Goal: Communication & Community: Connect with others

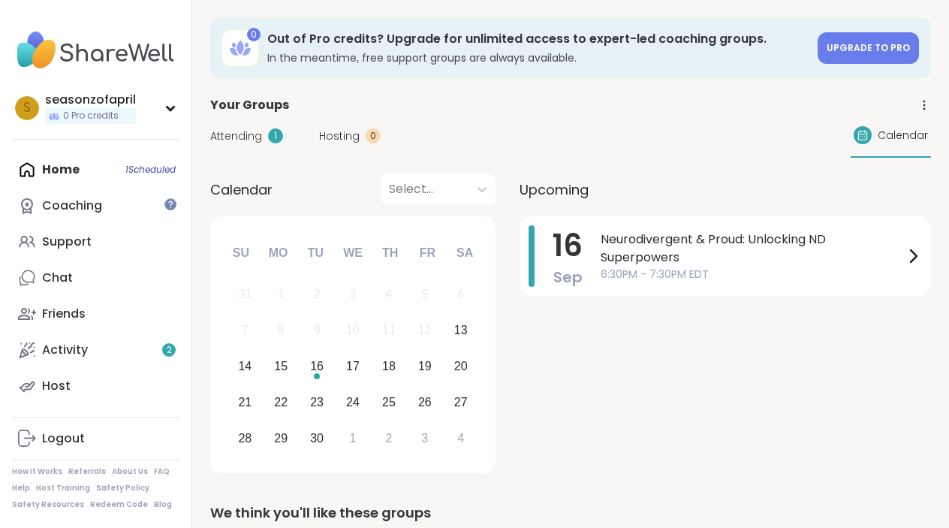
click at [231, 130] on span "Attending" at bounding box center [236, 136] width 52 height 16
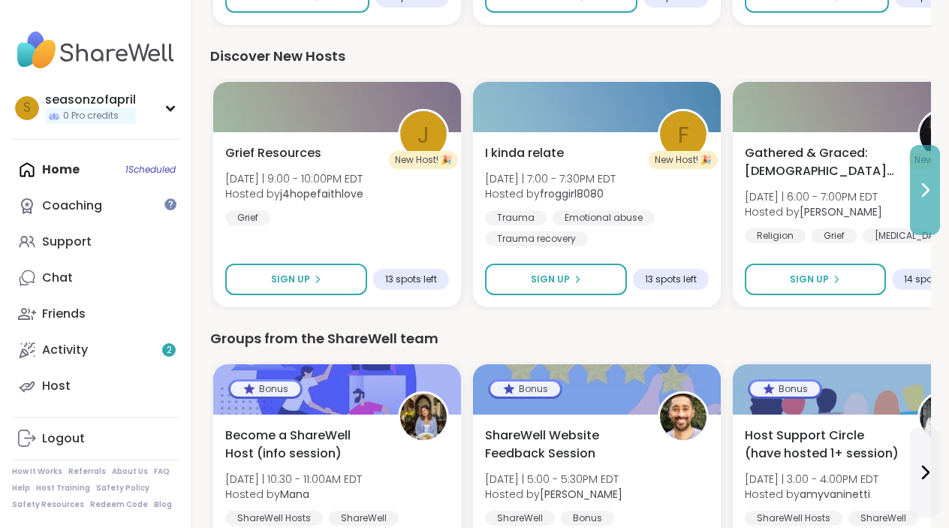
scroll to position [1563, 0]
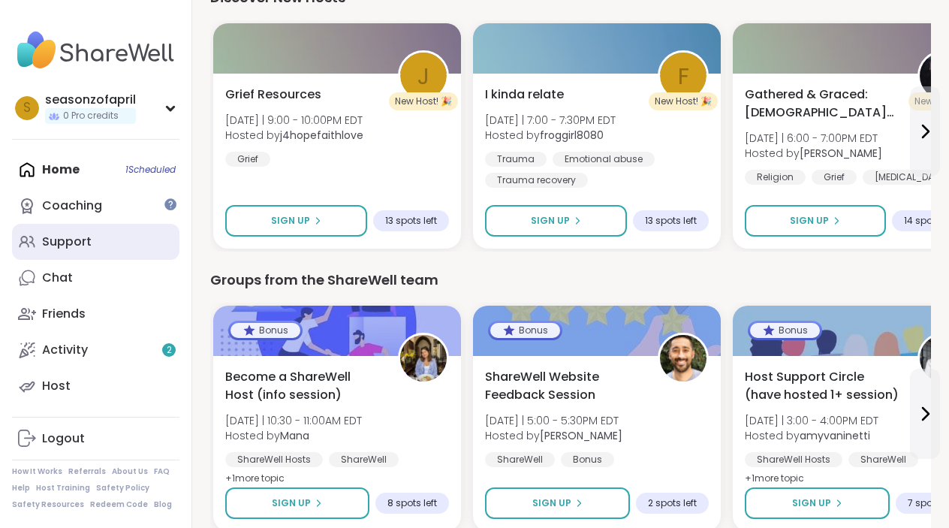
click at [123, 235] on link "Support" at bounding box center [95, 242] width 167 height 36
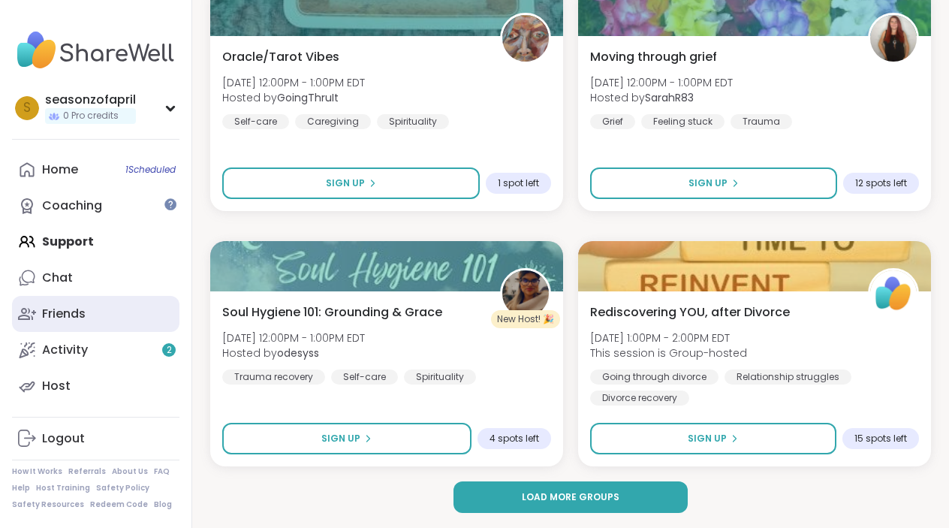
scroll to position [4309, 0]
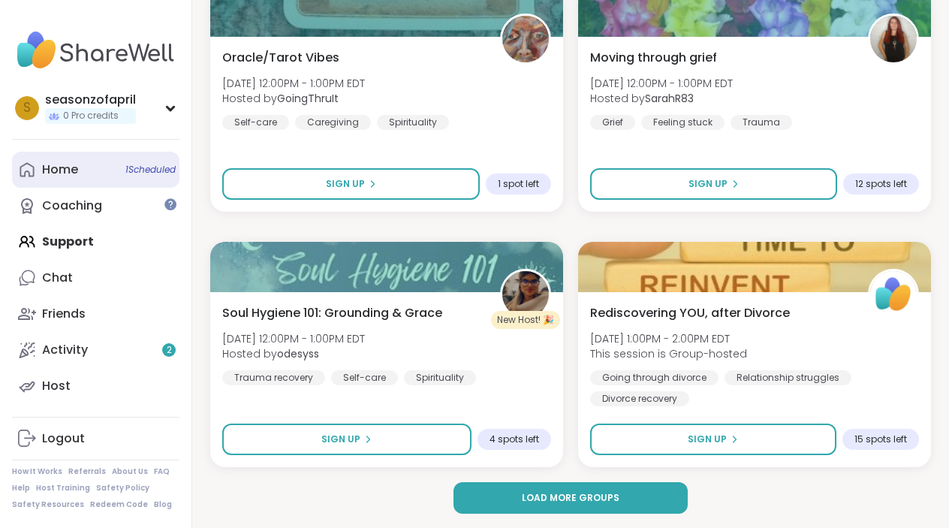
click at [148, 167] on span "1 Scheduled" at bounding box center [150, 170] width 50 height 12
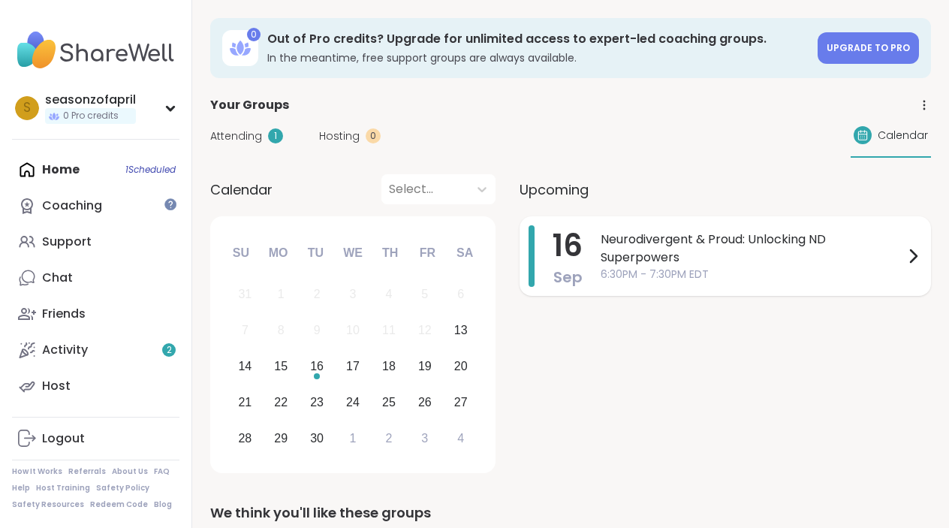
click at [724, 263] on span "Neurodivergent & Proud: Unlocking ND Superpowers" at bounding box center [752, 248] width 303 height 36
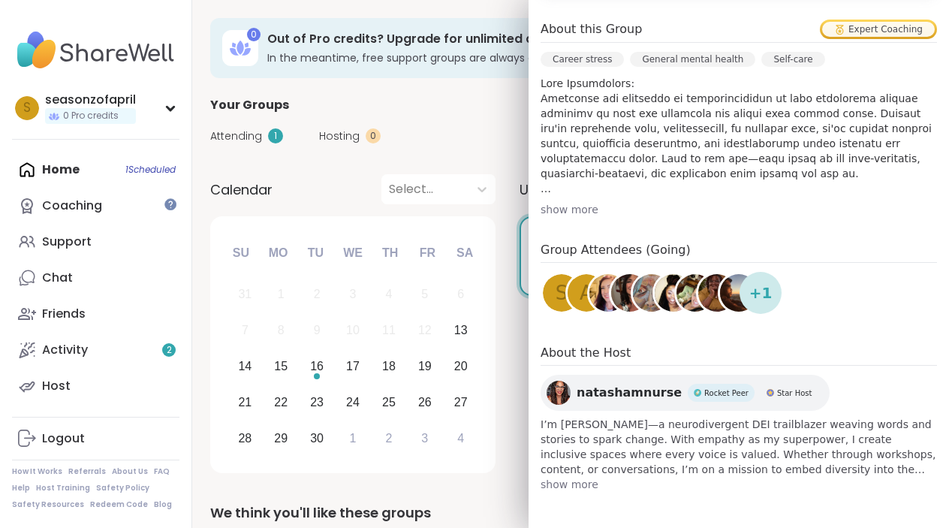
scroll to position [441, 0]
click at [630, 305] on img at bounding box center [630, 293] width 38 height 38
click at [637, 396] on span "natashamnurse" at bounding box center [628, 393] width 105 height 18
click at [473, 245] on div "Sa" at bounding box center [464, 252] width 33 height 33
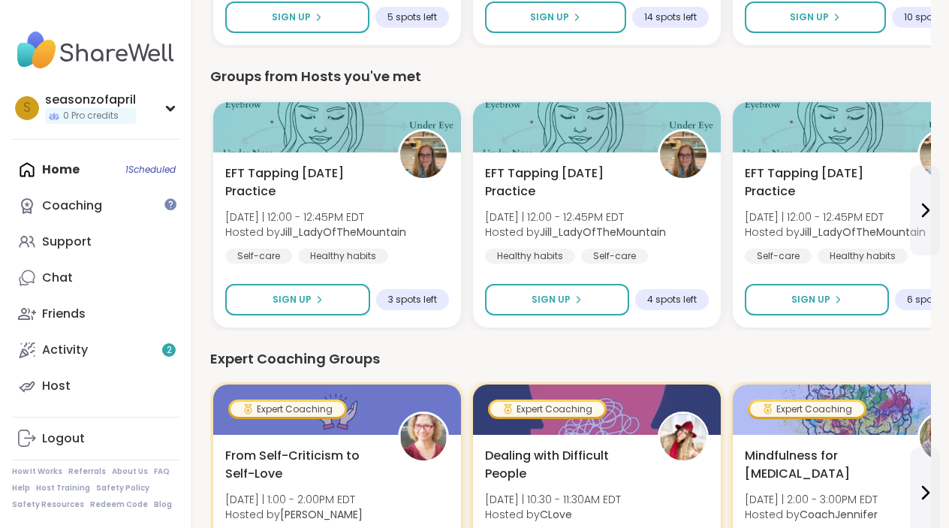
scroll to position [719, 0]
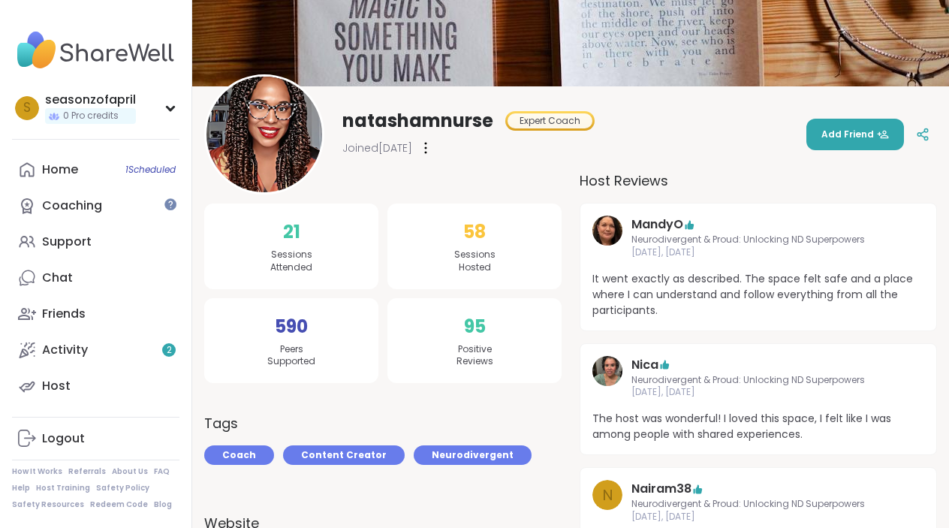
scroll to position [82, 0]
